Goal: Find specific page/section: Find specific page/section

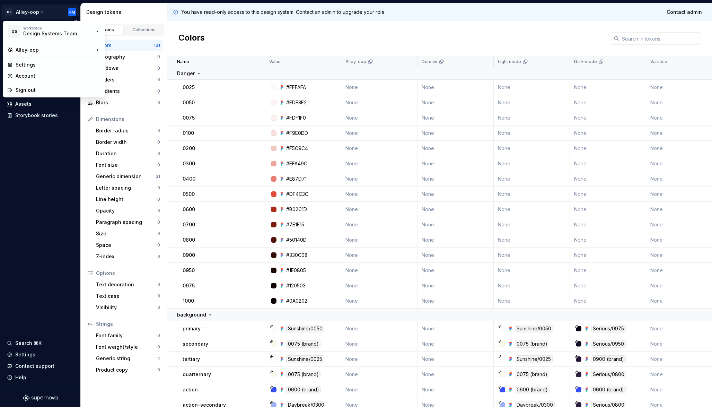
click at [29, 13] on html "[PERSON_NAME]-oop RM Version Current draft Documentation Dataset baseline Desig…" at bounding box center [356, 203] width 712 height 407
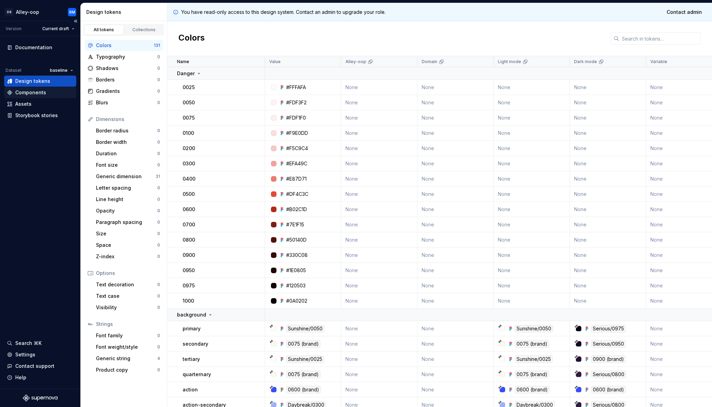
click at [39, 90] on div "Components" at bounding box center [30, 92] width 31 height 7
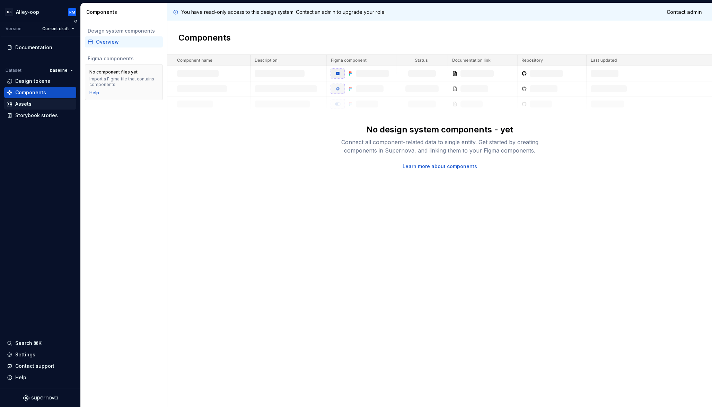
click at [38, 107] on div "Assets" at bounding box center [40, 103] width 67 height 7
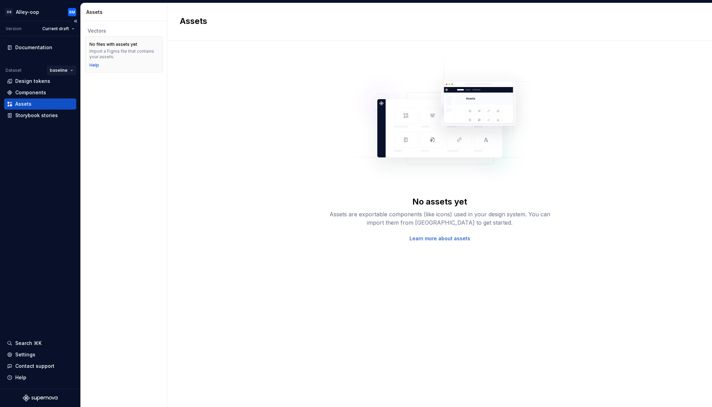
click at [72, 72] on html "[PERSON_NAME]-oop RM Version Current draft Documentation Dataset baseline Desig…" at bounding box center [356, 203] width 712 height 407
click at [73, 84] on div "alley-oop" at bounding box center [83, 83] width 45 height 7
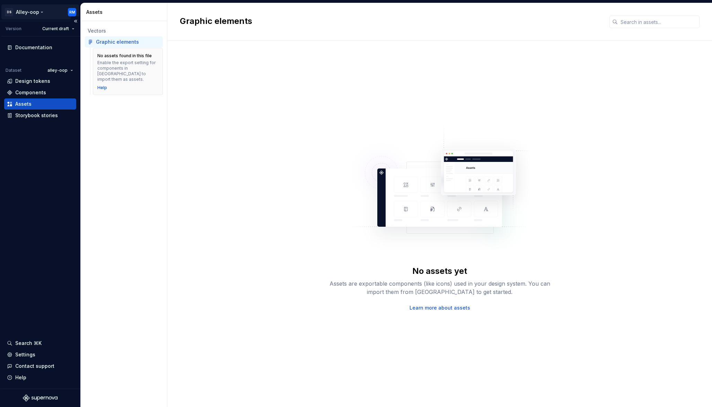
click at [26, 12] on html "[PERSON_NAME]-oop RM Version Current draft Documentation Dataset alley-oop Desi…" at bounding box center [356, 203] width 712 height 407
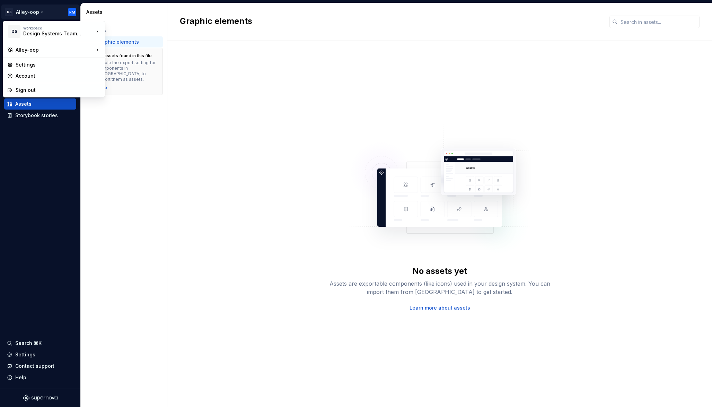
click at [27, 12] on html "[PERSON_NAME]-oop RM Version Current draft Documentation Dataset alley-oop Desi…" at bounding box center [356, 203] width 712 height 407
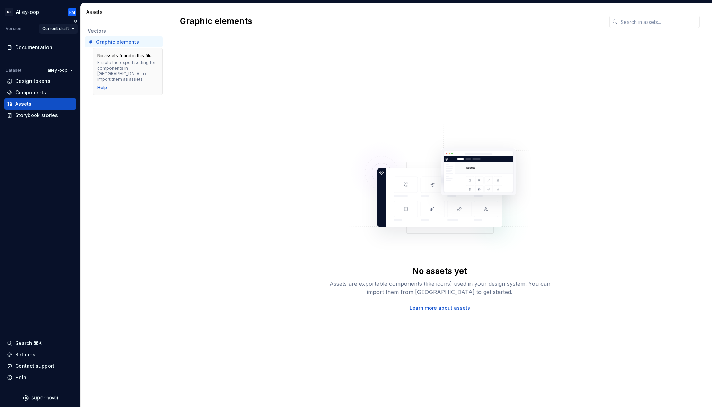
click at [56, 28] on html "[PERSON_NAME]-oop RM Version Current draft Documentation Dataset alley-oop Desi…" at bounding box center [356, 203] width 712 height 407
click at [67, 52] on div "v 1.0.0 - Launch day" at bounding box center [77, 53] width 49 height 7
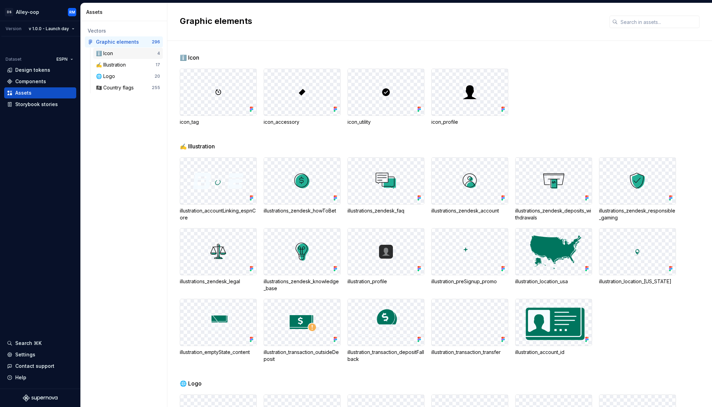
click at [118, 52] on div "ℹ️ Icon" at bounding box center [126, 53] width 61 height 7
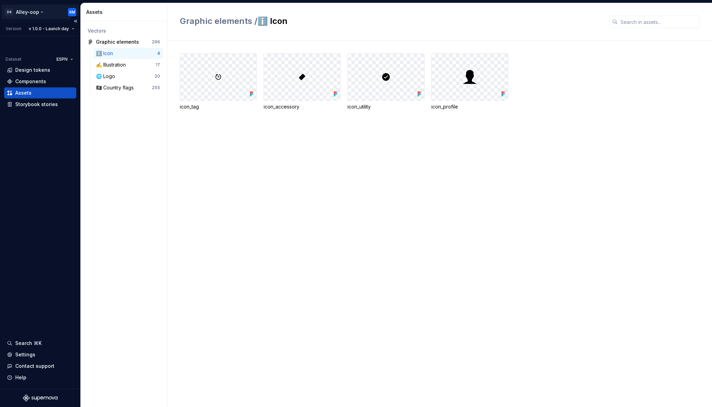
click at [35, 14] on html "[PERSON_NAME]-oop RM Version v 1.0.0 - Launch day Dataset ESPN Design tokens Co…" at bounding box center [356, 203] width 712 height 407
click at [114, 161] on html "[PERSON_NAME]-oop RM Version v 1.0.0 - Launch day Dataset ESPN Design tokens Co…" at bounding box center [356, 203] width 712 height 407
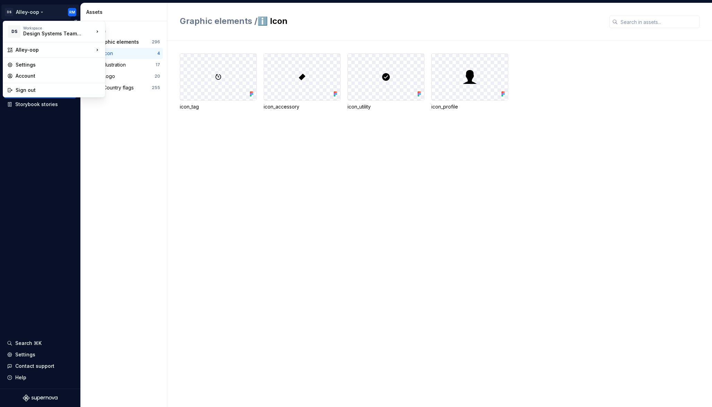
click at [71, 10] on html "[PERSON_NAME]-oop RM Version v 1.0.0 - Launch day Dataset ESPN Design tokens Co…" at bounding box center [356, 203] width 712 height 407
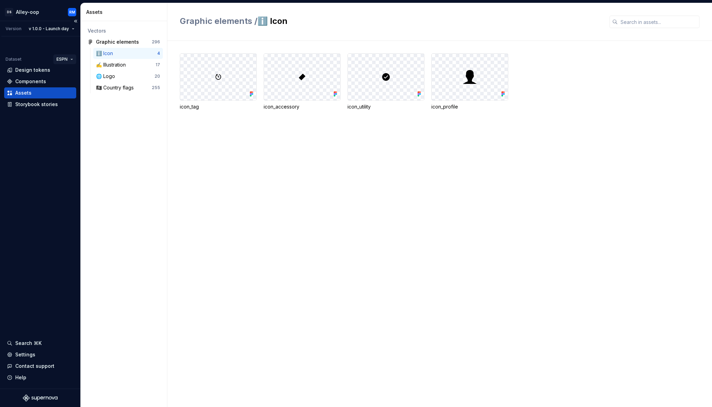
click at [65, 58] on html "[PERSON_NAME]-oop RM Version v 1.0.0 - Launch day Dataset ESPN Design tokens Co…" at bounding box center [356, 203] width 712 height 407
click at [27, 68] on div "Design tokens" at bounding box center [32, 70] width 35 height 7
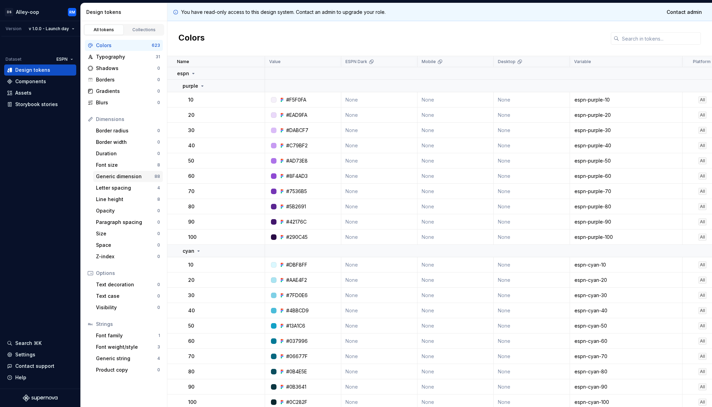
click at [113, 176] on div "Generic dimension" at bounding box center [125, 176] width 59 height 7
